Goal: Navigation & Orientation: Find specific page/section

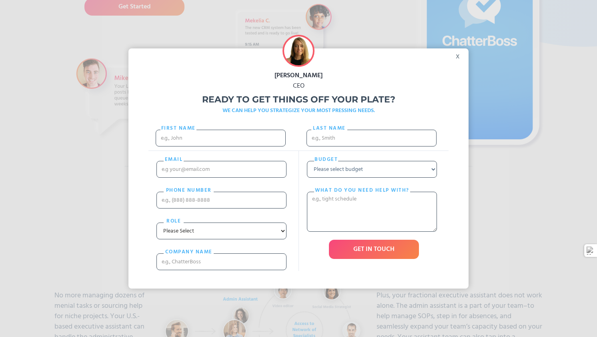
scroll to position [197, 0]
click at [457, 51] on div "x" at bounding box center [460, 54] width 18 height 12
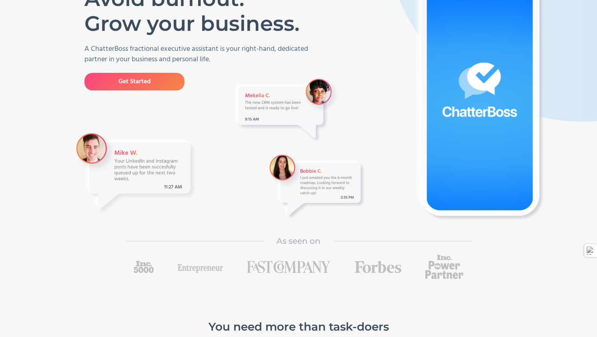
scroll to position [0, 0]
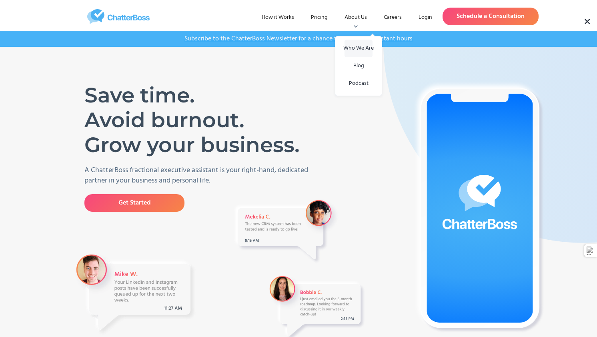
click at [357, 54] on link "Who We Are" at bounding box center [359, 49] width 28 height 18
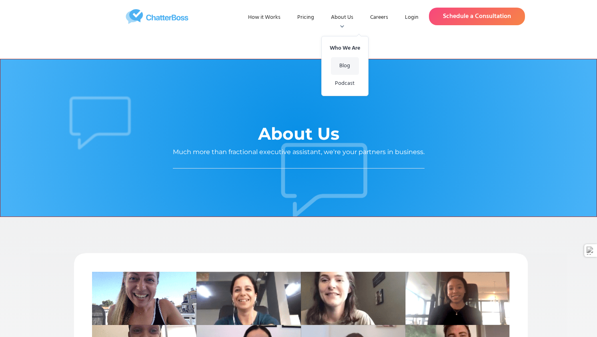
click at [340, 64] on link "Blog" at bounding box center [345, 66] width 28 height 18
